Goal: Task Accomplishment & Management: Manage account settings

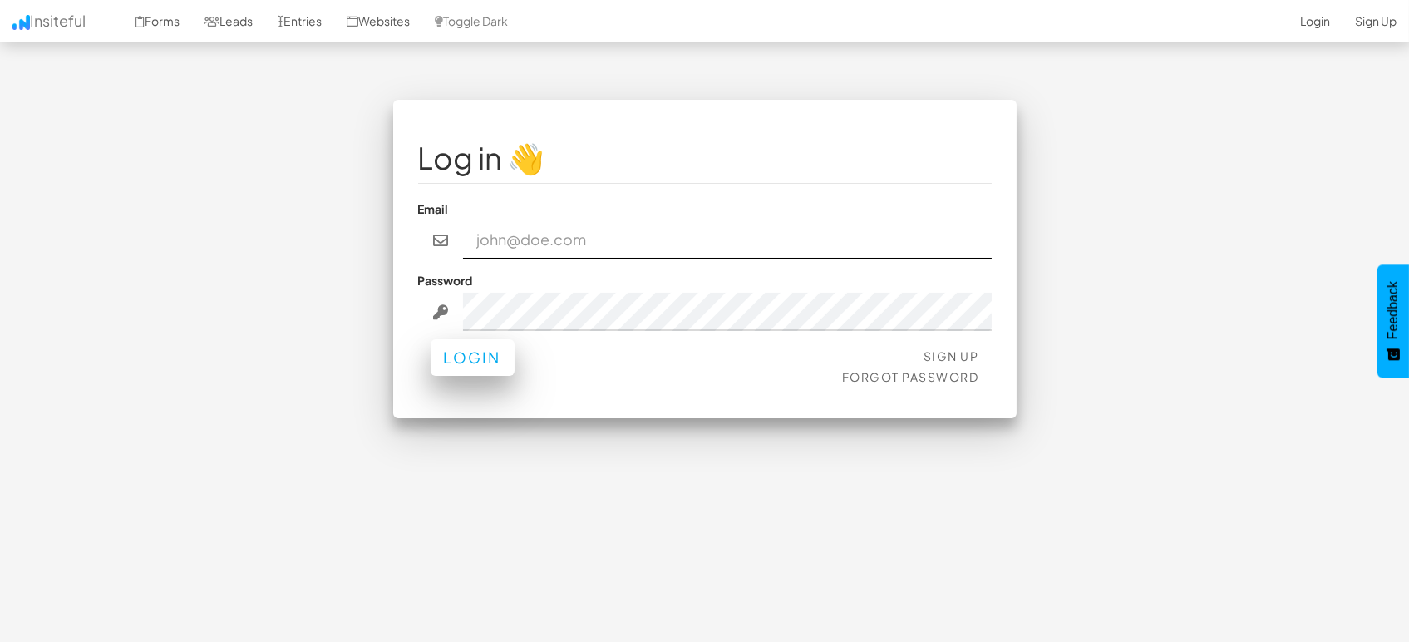
type input "marketing@mapsted.com"
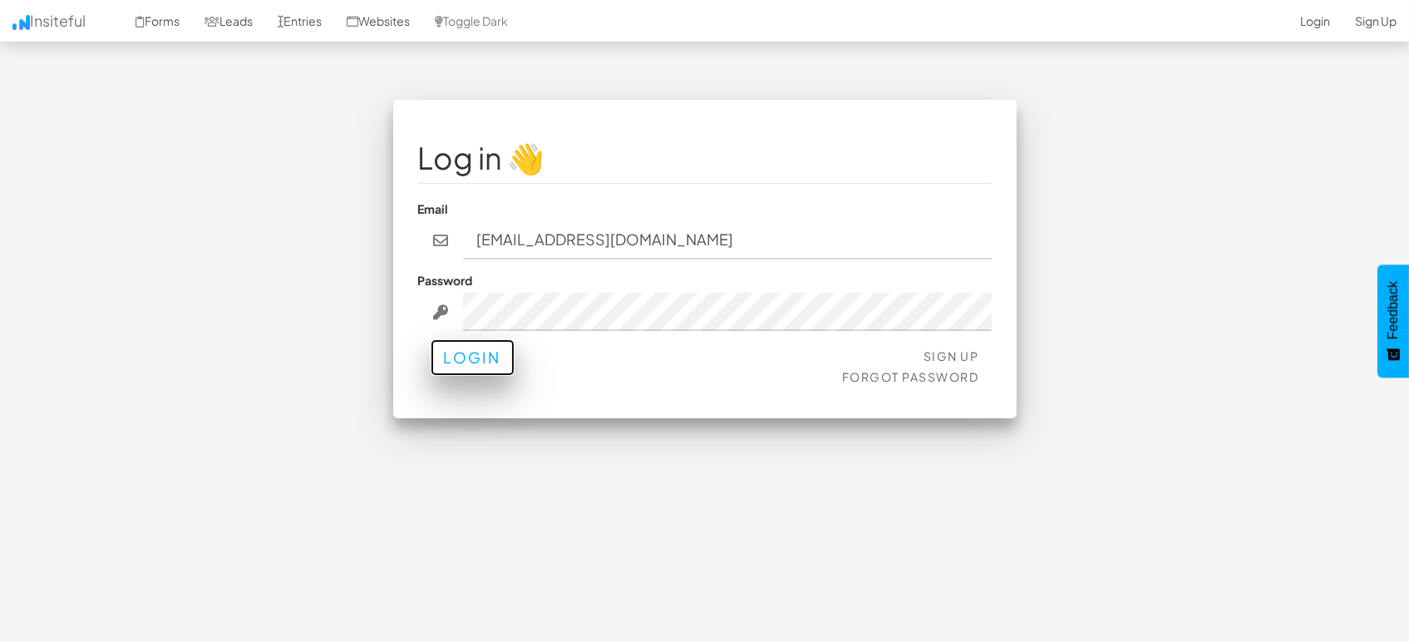
click at [478, 354] on button "Login" at bounding box center [472, 357] width 84 height 37
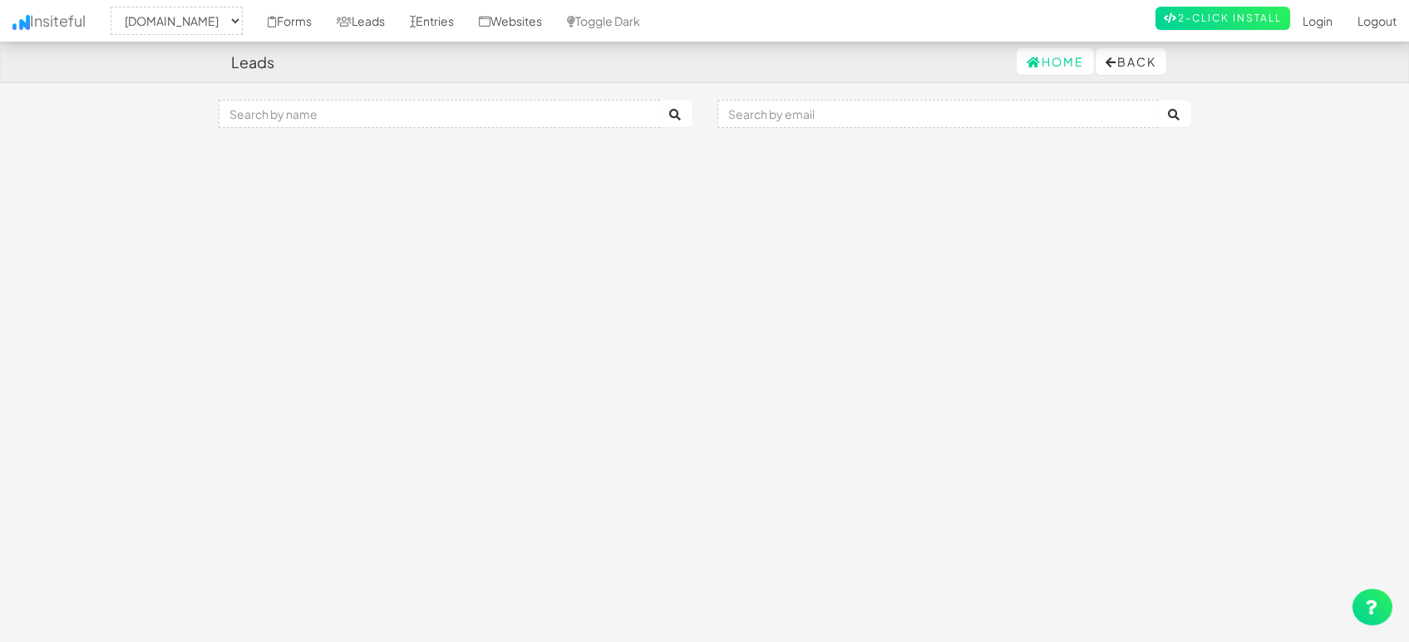
select select "1505"
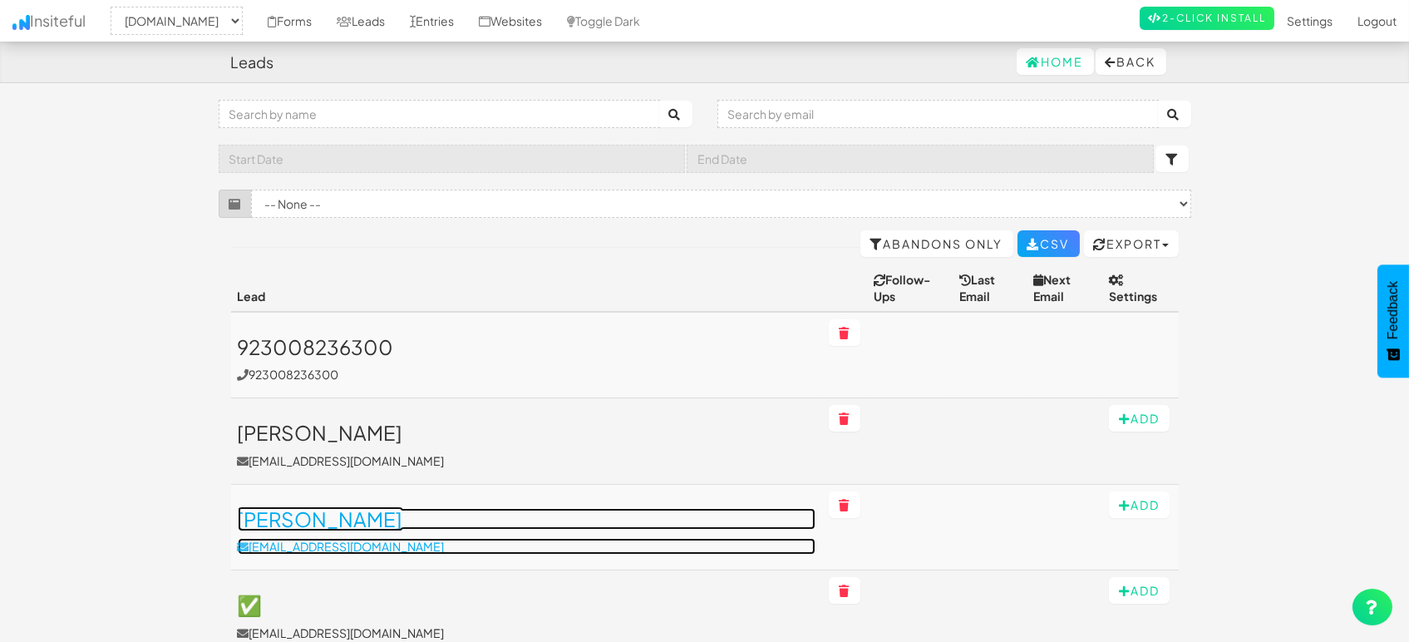
click at [365, 508] on h3 "[PERSON_NAME]" at bounding box center [527, 519] width 578 height 22
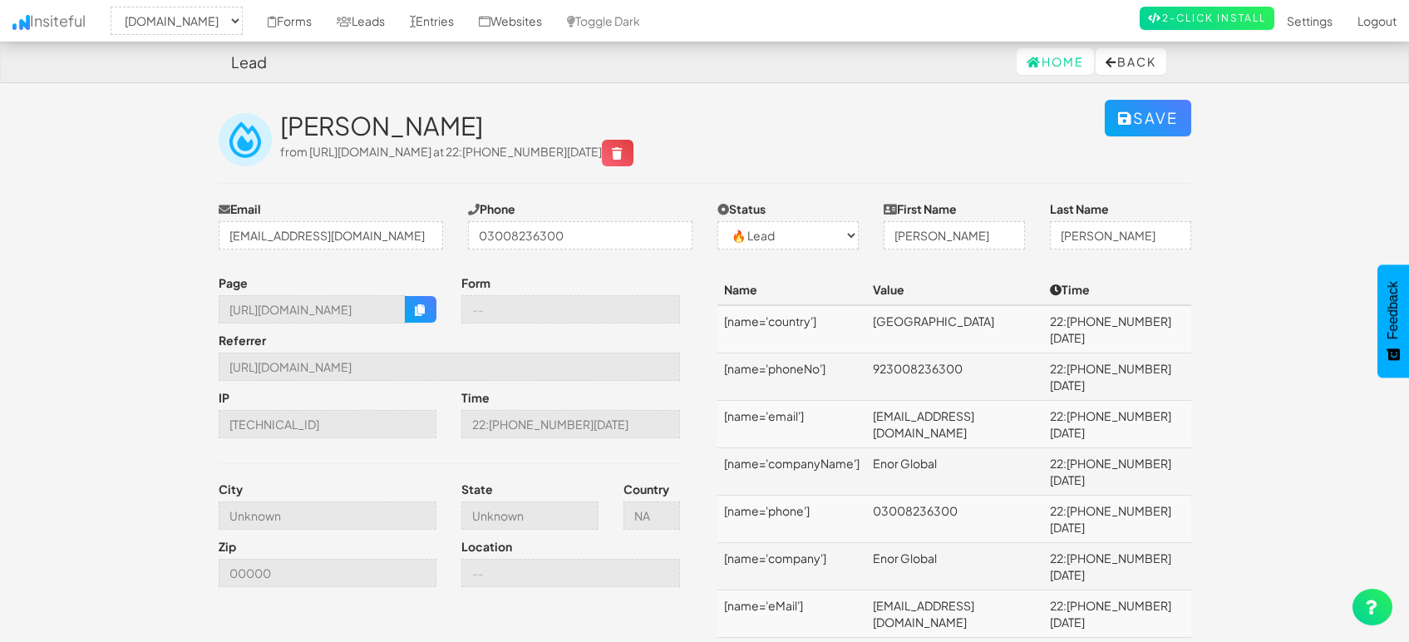
select select "1505"
select select "0"
click at [373, 22] on link "Leads" at bounding box center [360, 21] width 73 height 42
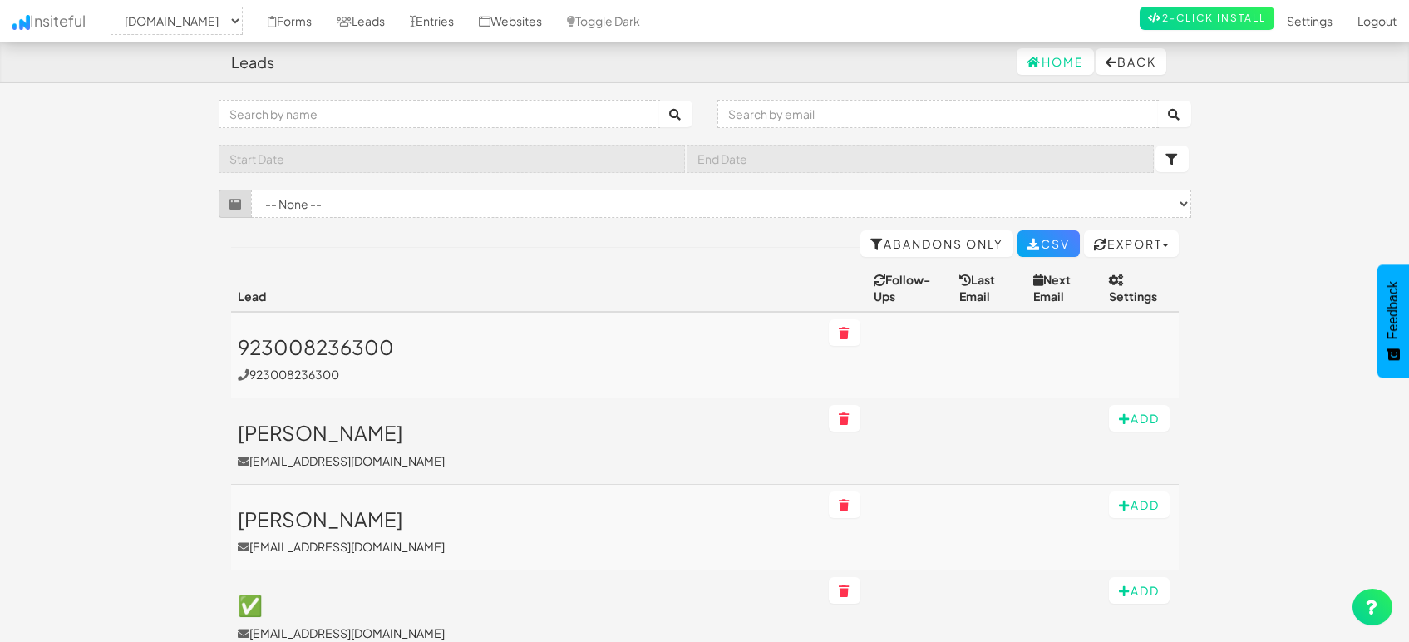
select select "1505"
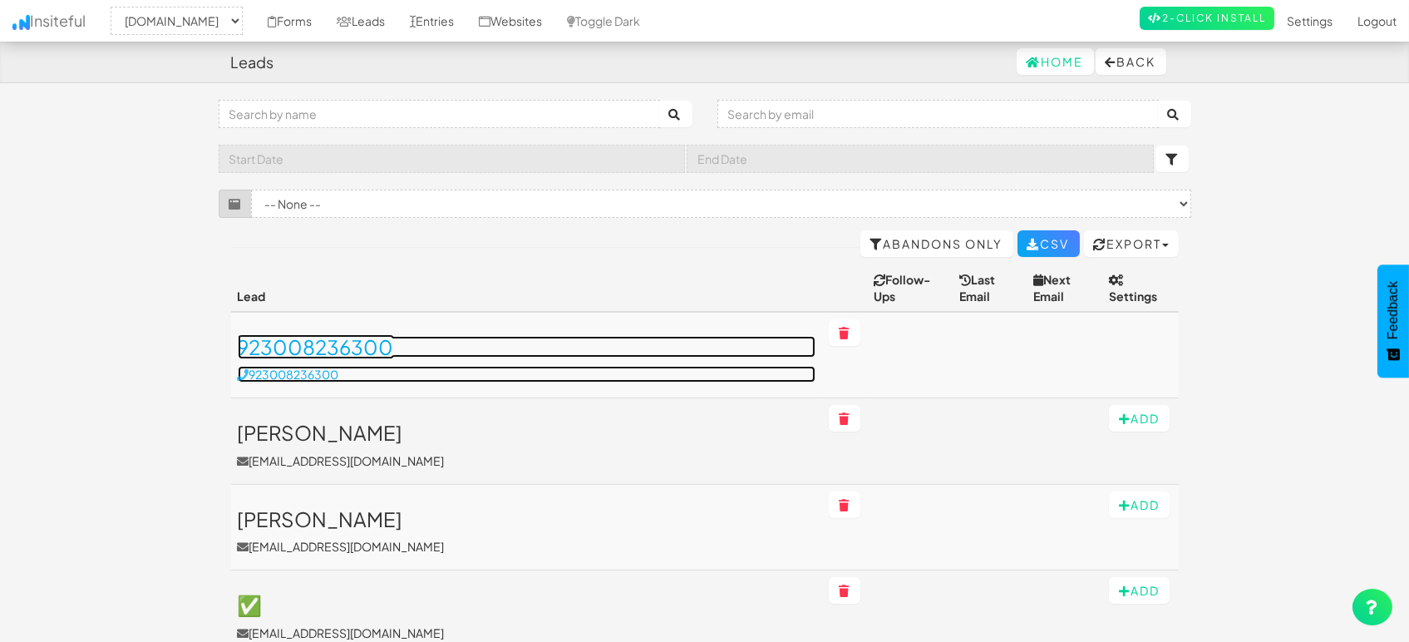
click at [352, 336] on h3 "923008236300" at bounding box center [527, 347] width 578 height 22
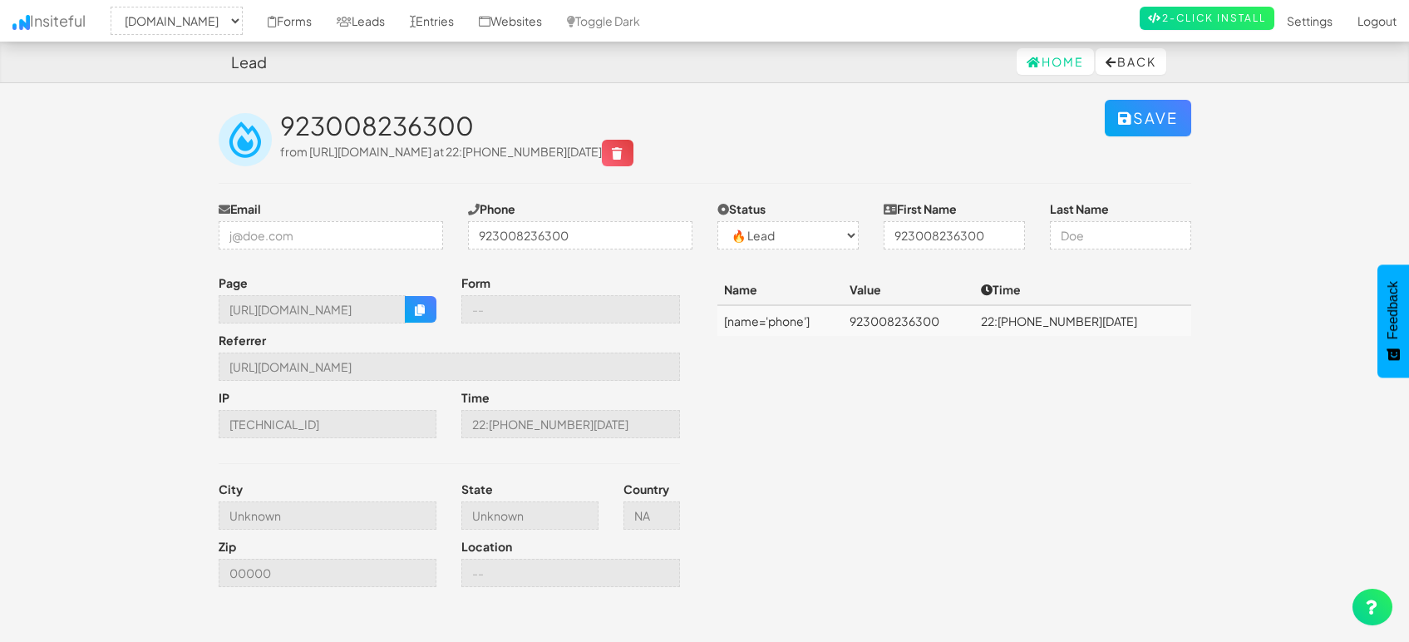
select select "1505"
select select "0"
click at [377, 21] on link "Leads" at bounding box center [360, 21] width 73 height 42
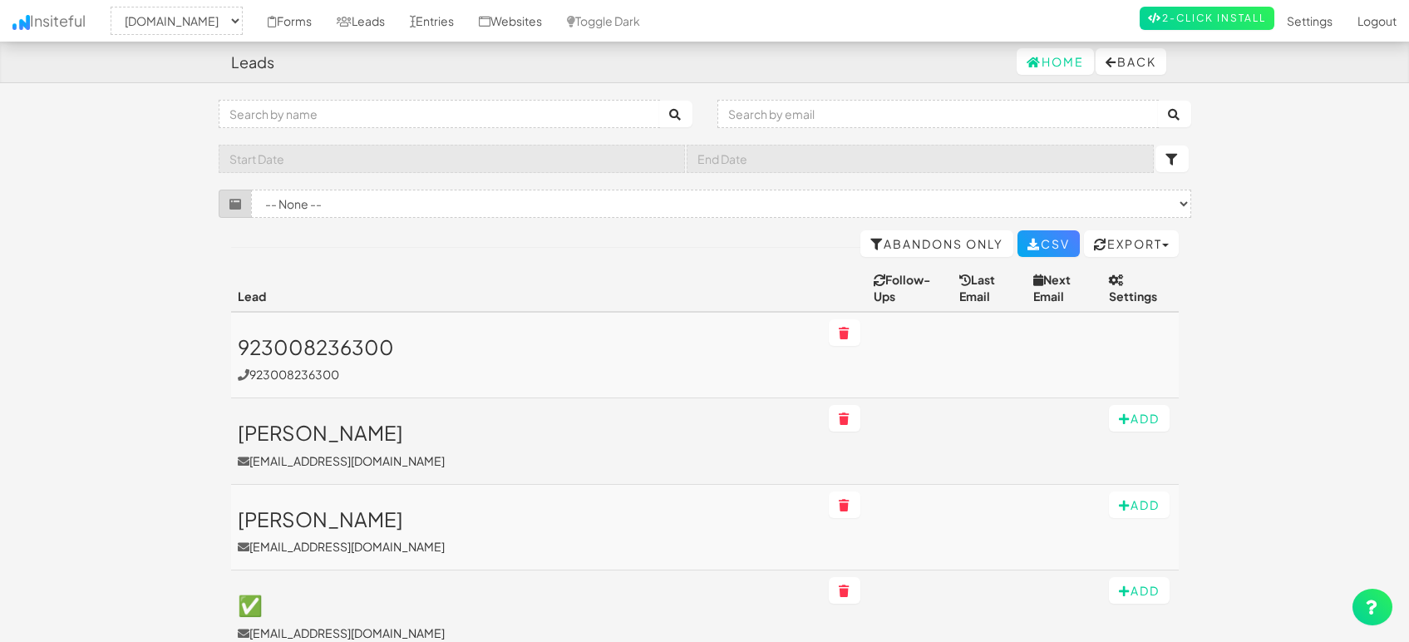
select select "1505"
click at [441, 22] on link "Entries" at bounding box center [431, 21] width 69 height 42
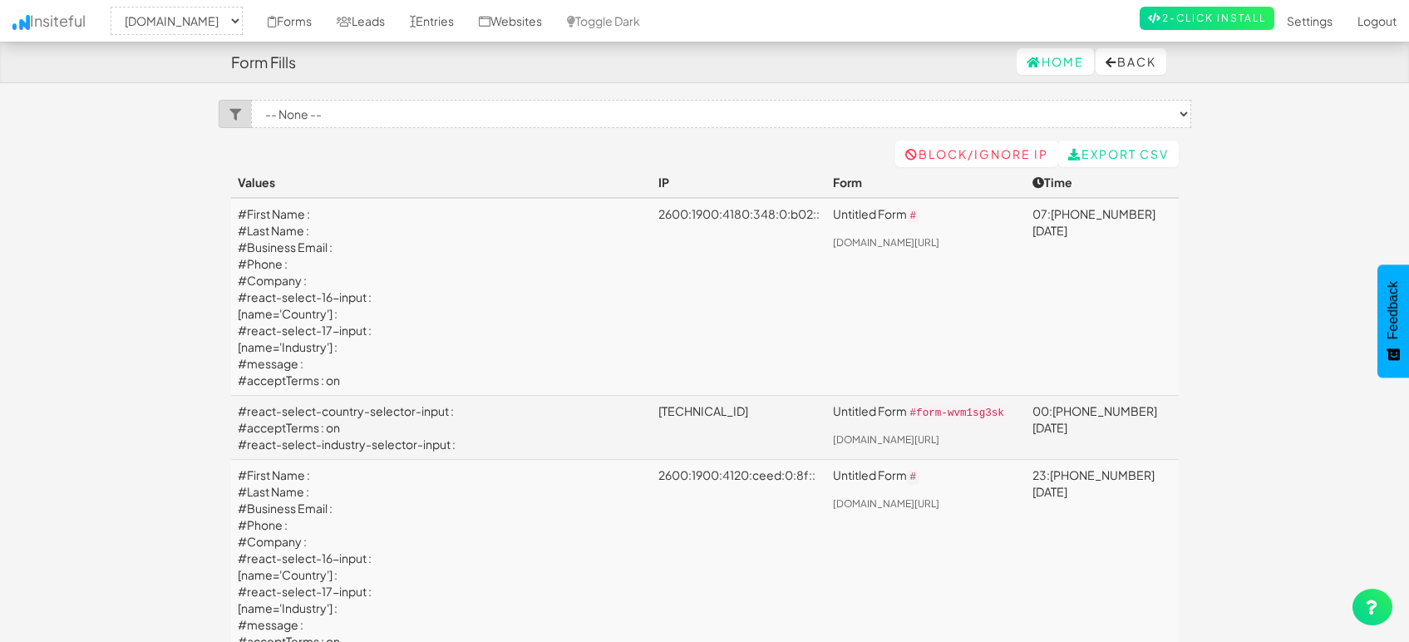
select select "1505"
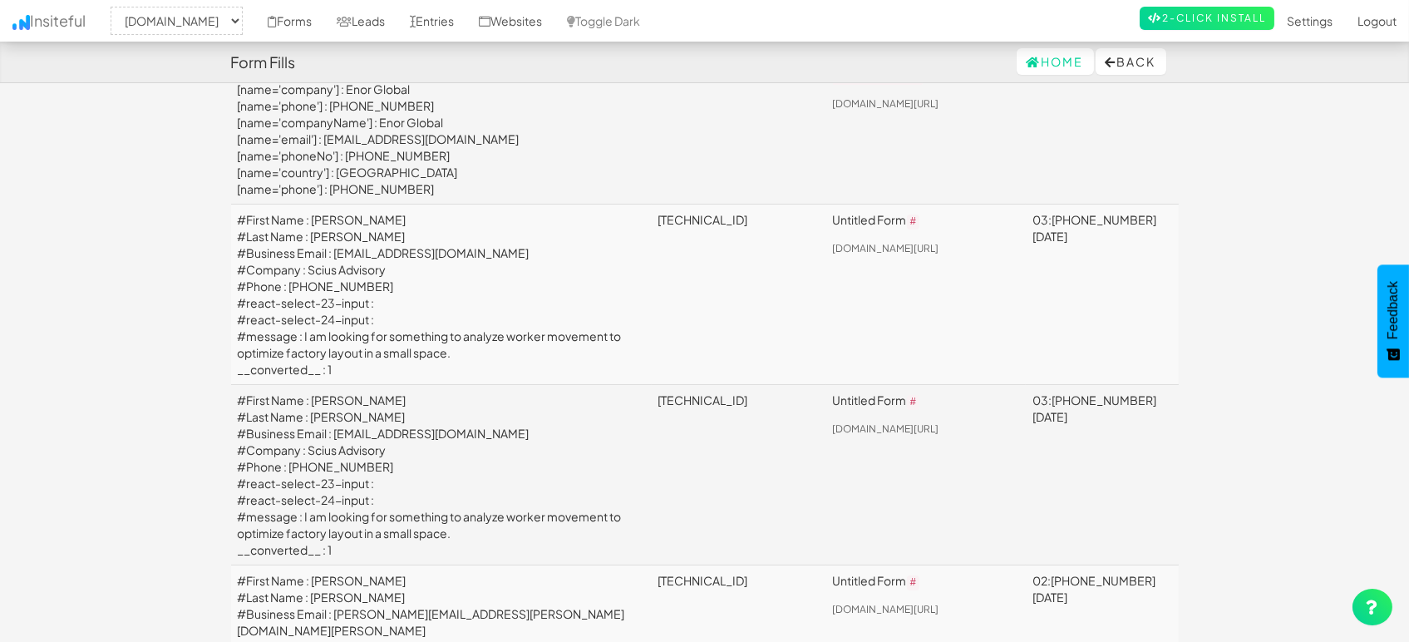
scroll to position [738, 0]
